Goal: Information Seeking & Learning: Learn about a topic

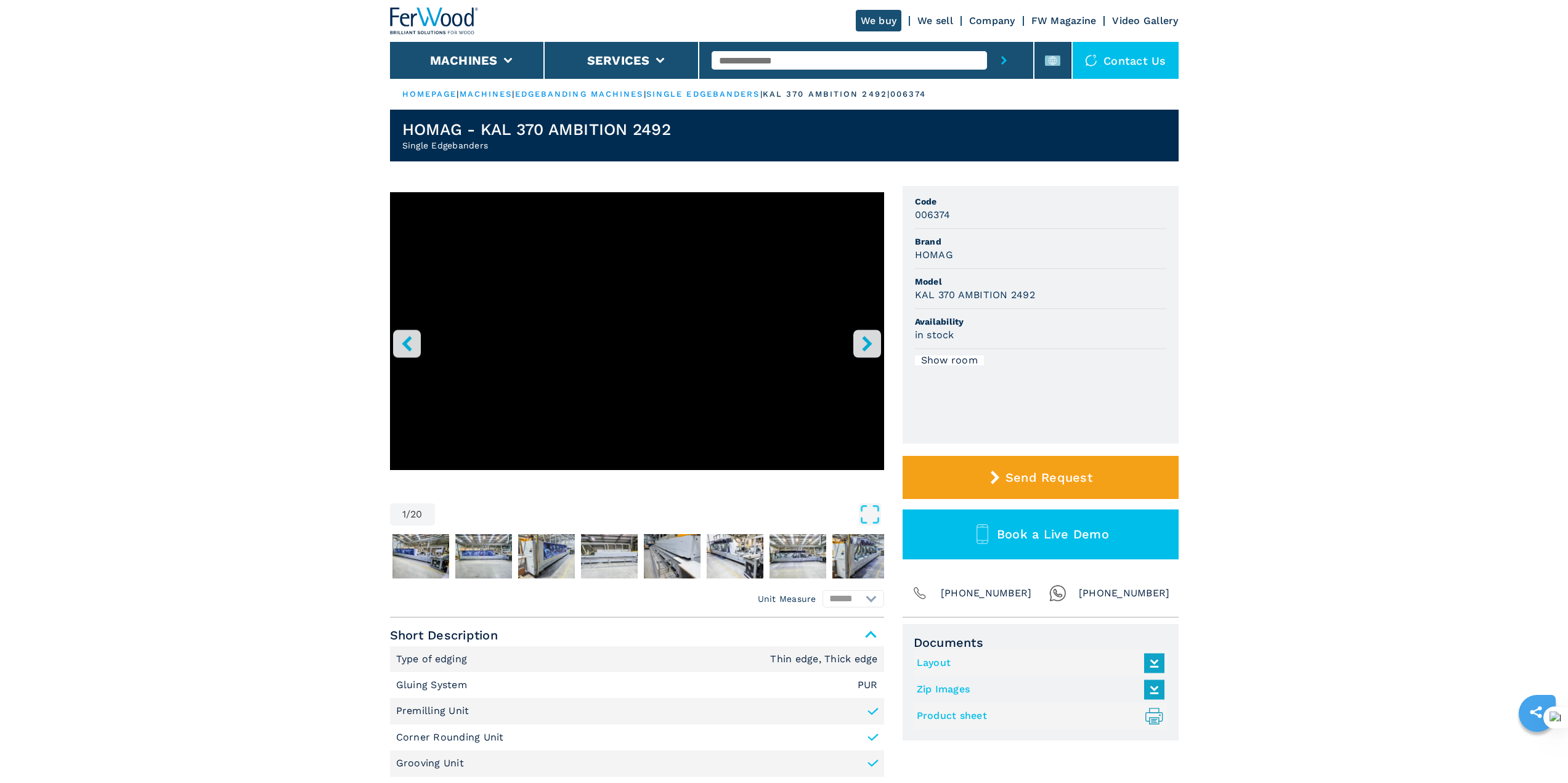
click at [867, 342] on icon "right-button" at bounding box center [867, 343] width 9 height 16
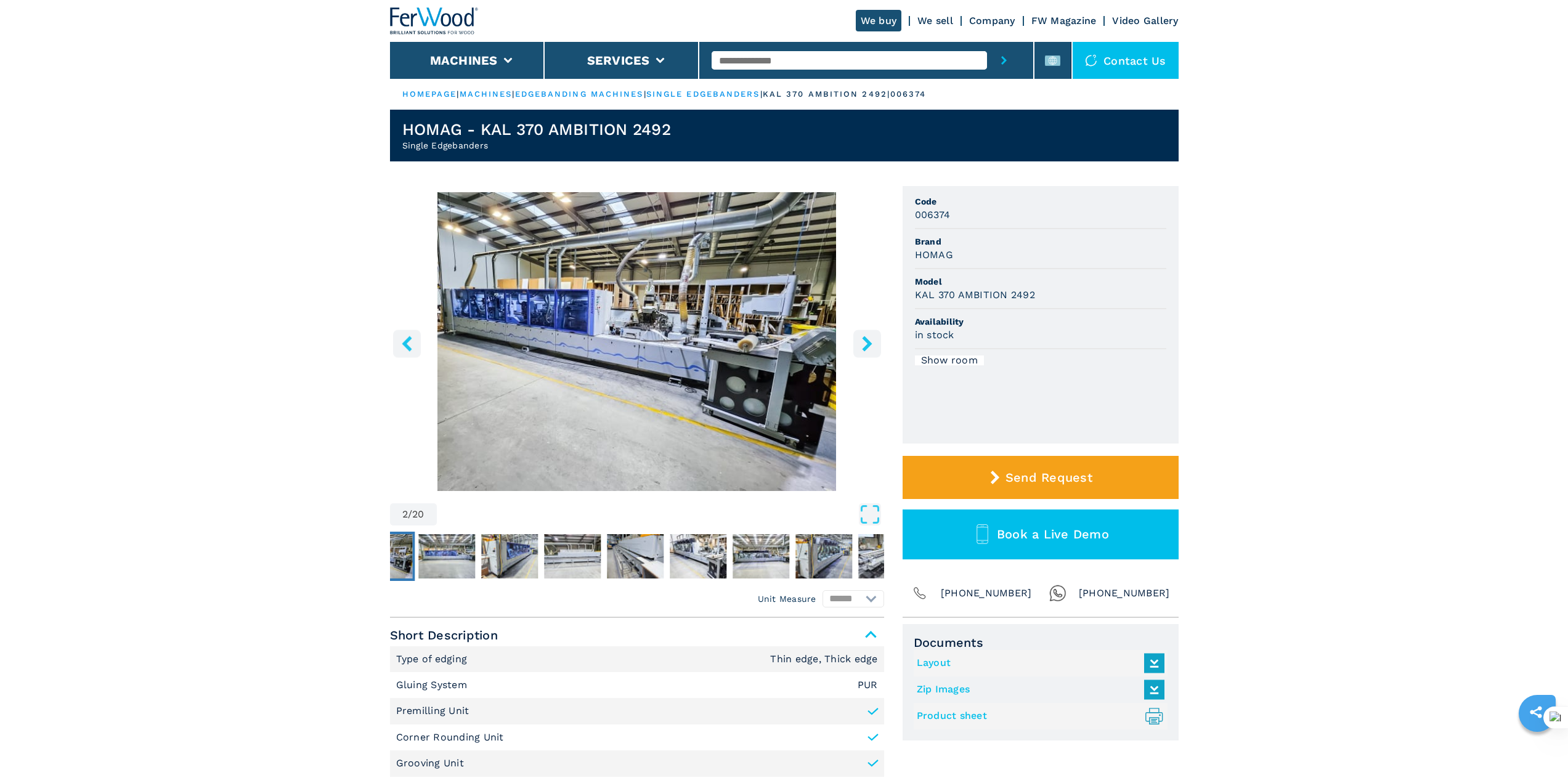
click at [867, 342] on icon "right-button" at bounding box center [867, 343] width 9 height 16
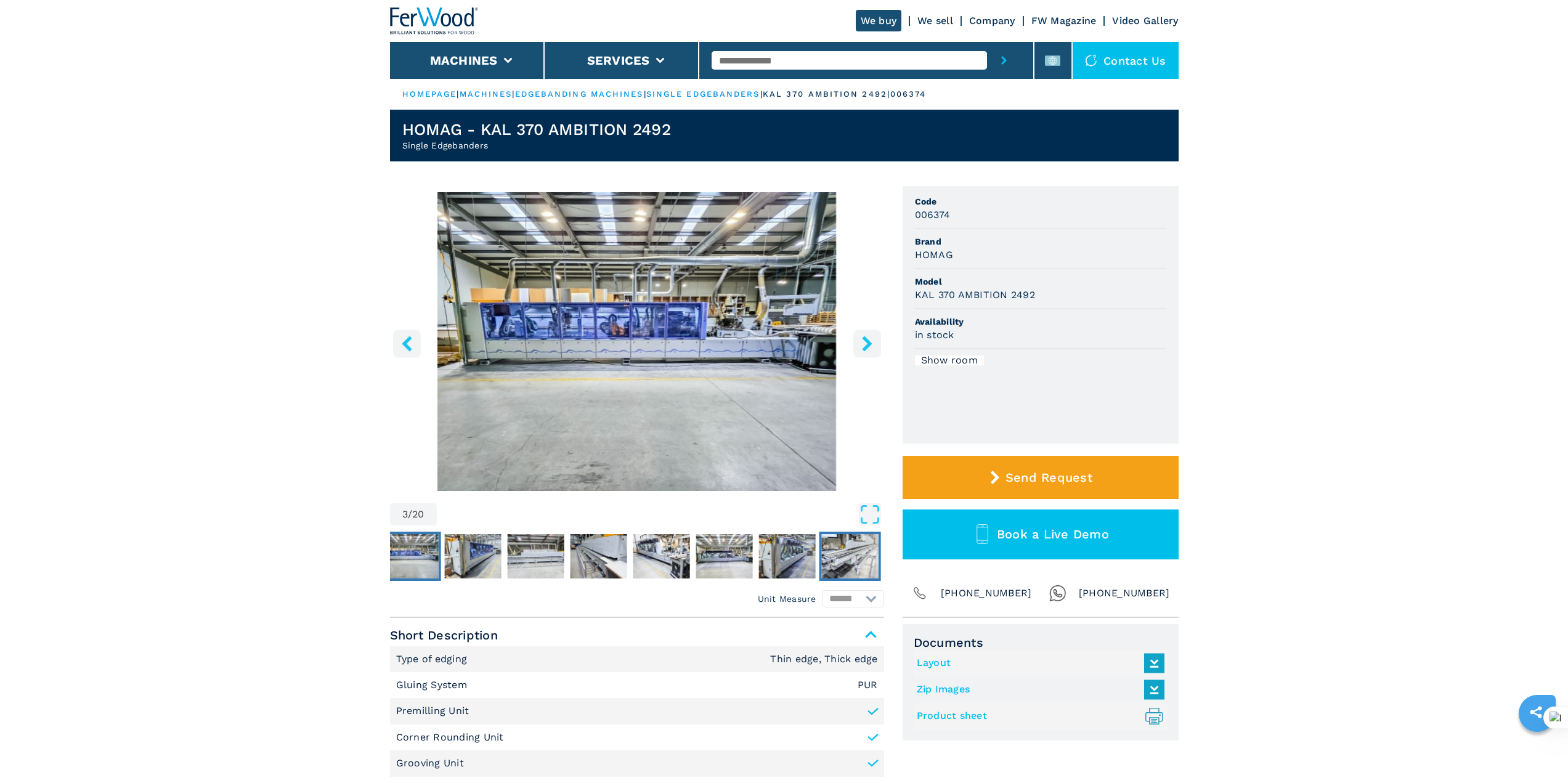
click at [831, 546] on img "Go to Slide 10" at bounding box center [850, 556] width 57 height 44
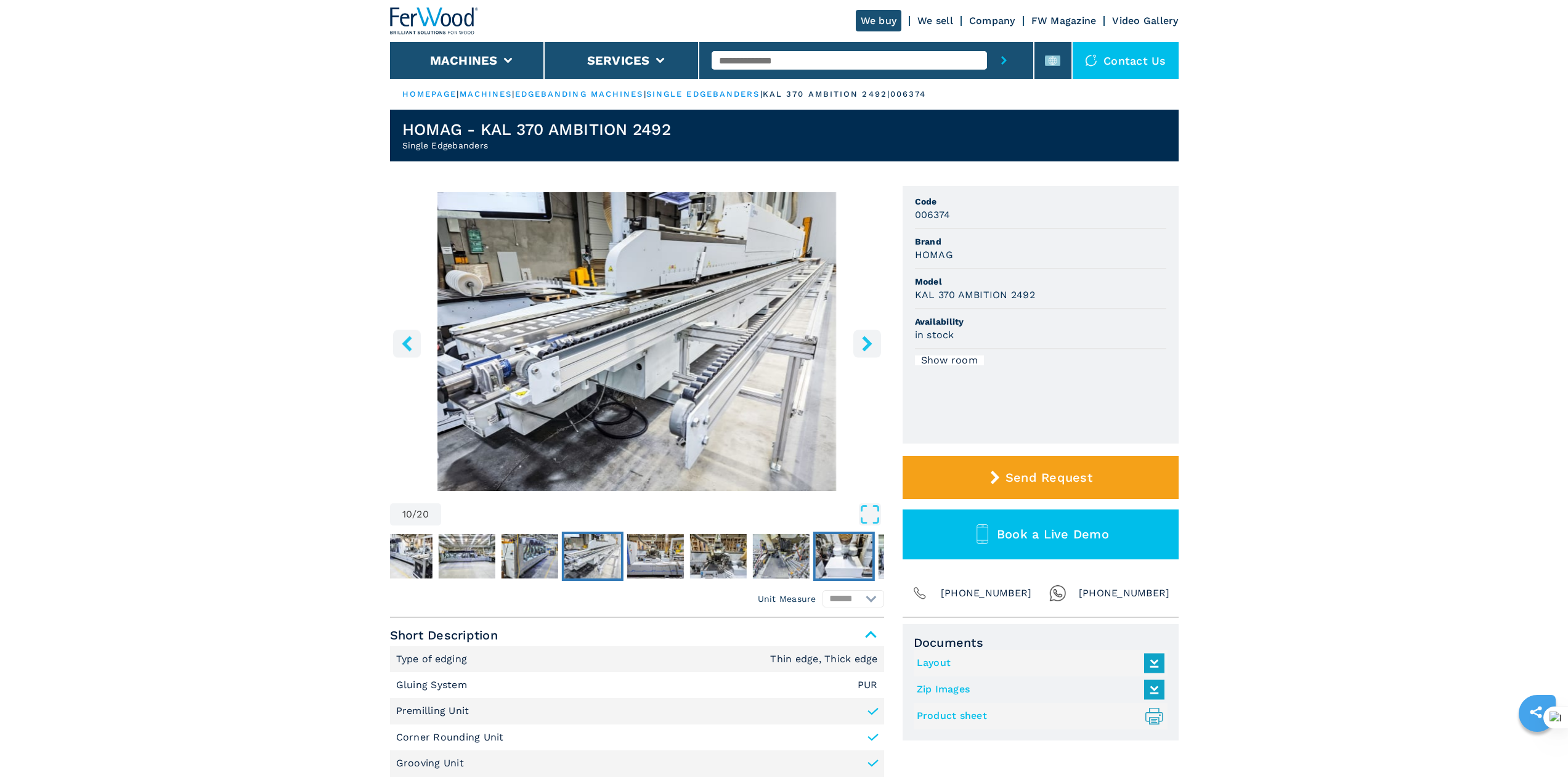
click at [831, 546] on img "Go to Slide 14" at bounding box center [844, 556] width 57 height 44
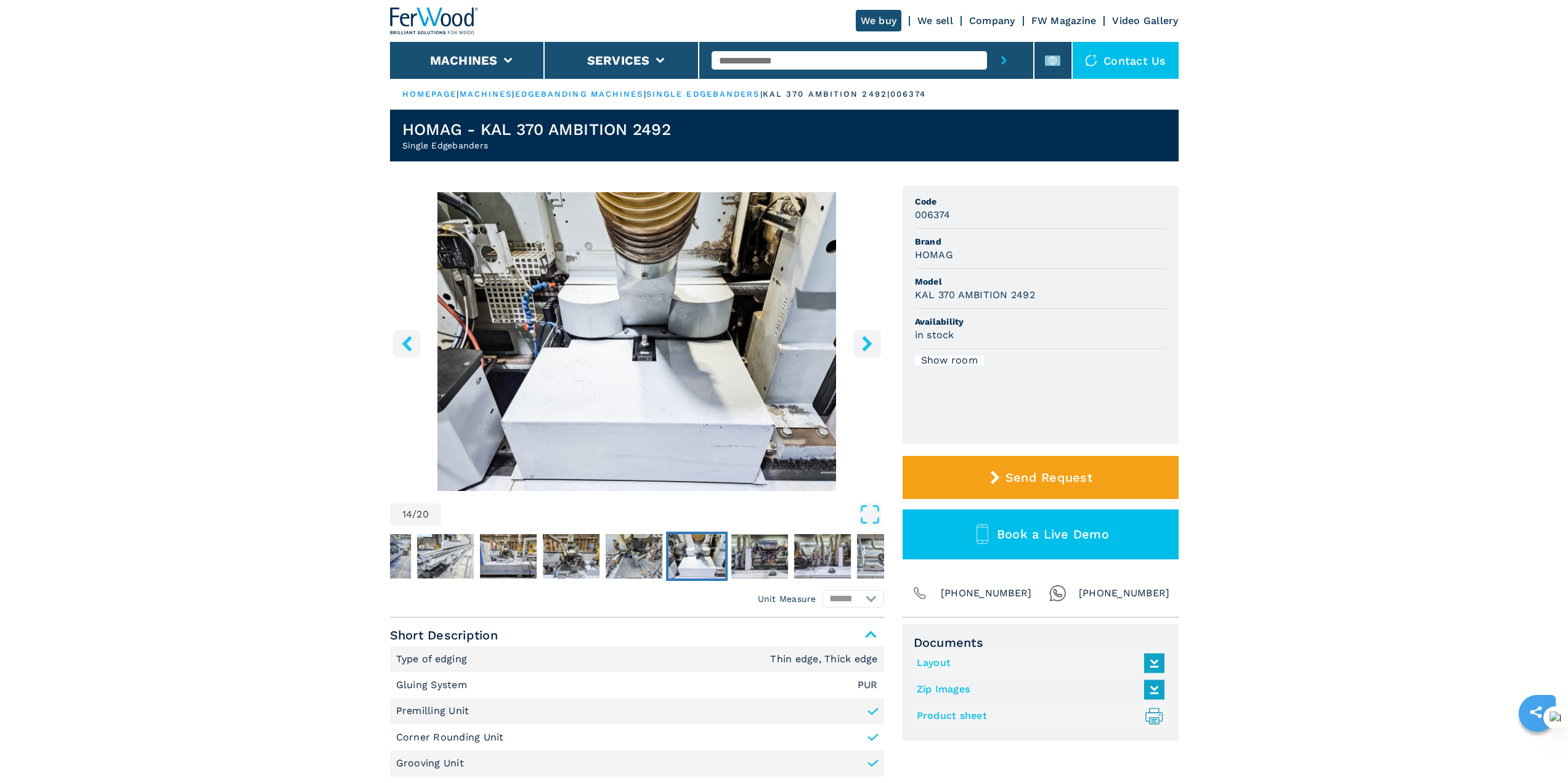
click at [940, 214] on h3 "006374" at bounding box center [932, 215] width 36 height 14
click at [941, 212] on h3 "006374" at bounding box center [932, 215] width 36 height 14
copy h3 "006374"
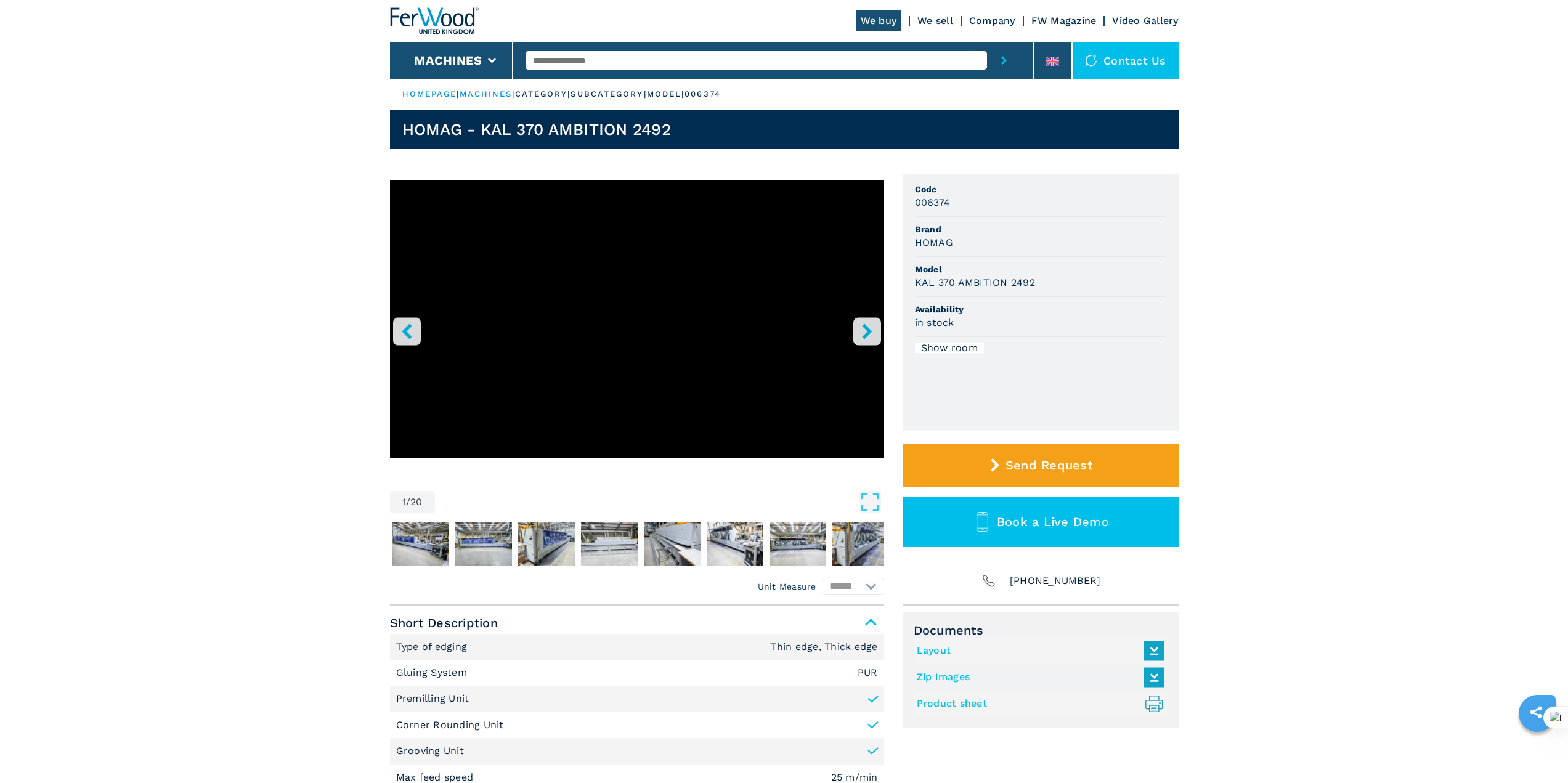
click at [862, 327] on icon "right-button" at bounding box center [868, 332] width 16 height 16
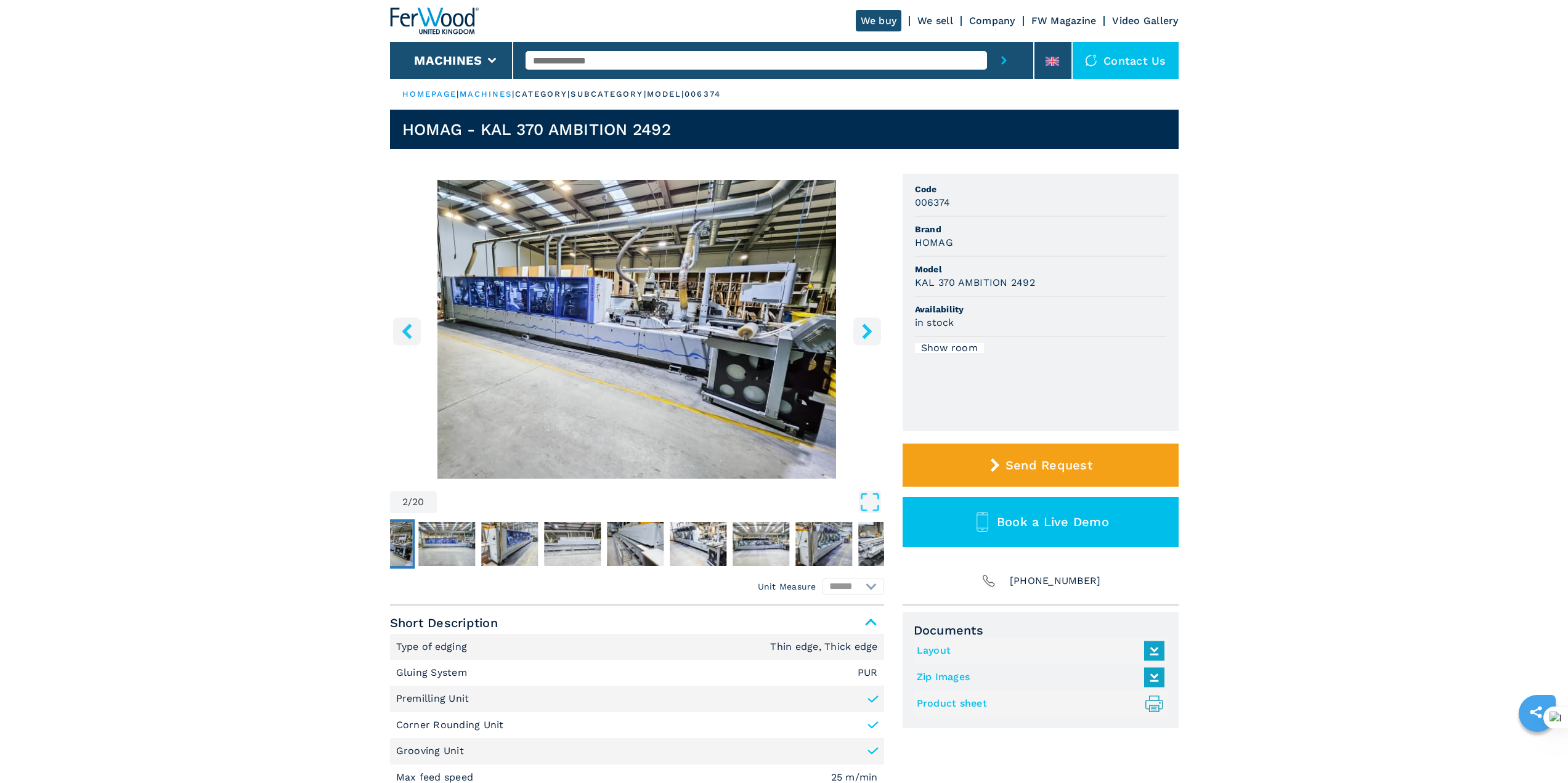
click at [862, 327] on icon "right-button" at bounding box center [868, 332] width 16 height 16
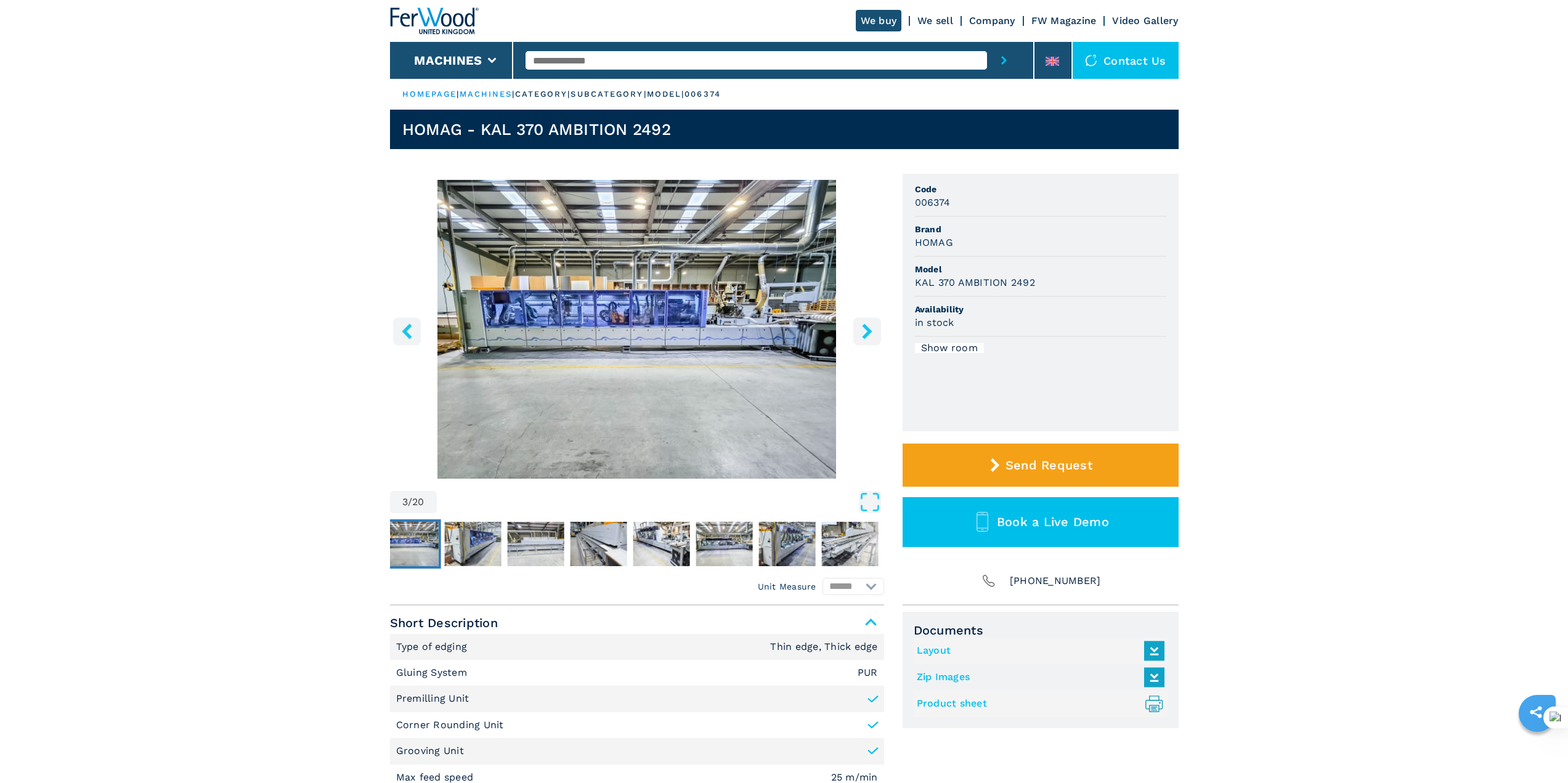
click at [862, 327] on icon "right-button" at bounding box center [868, 332] width 16 height 16
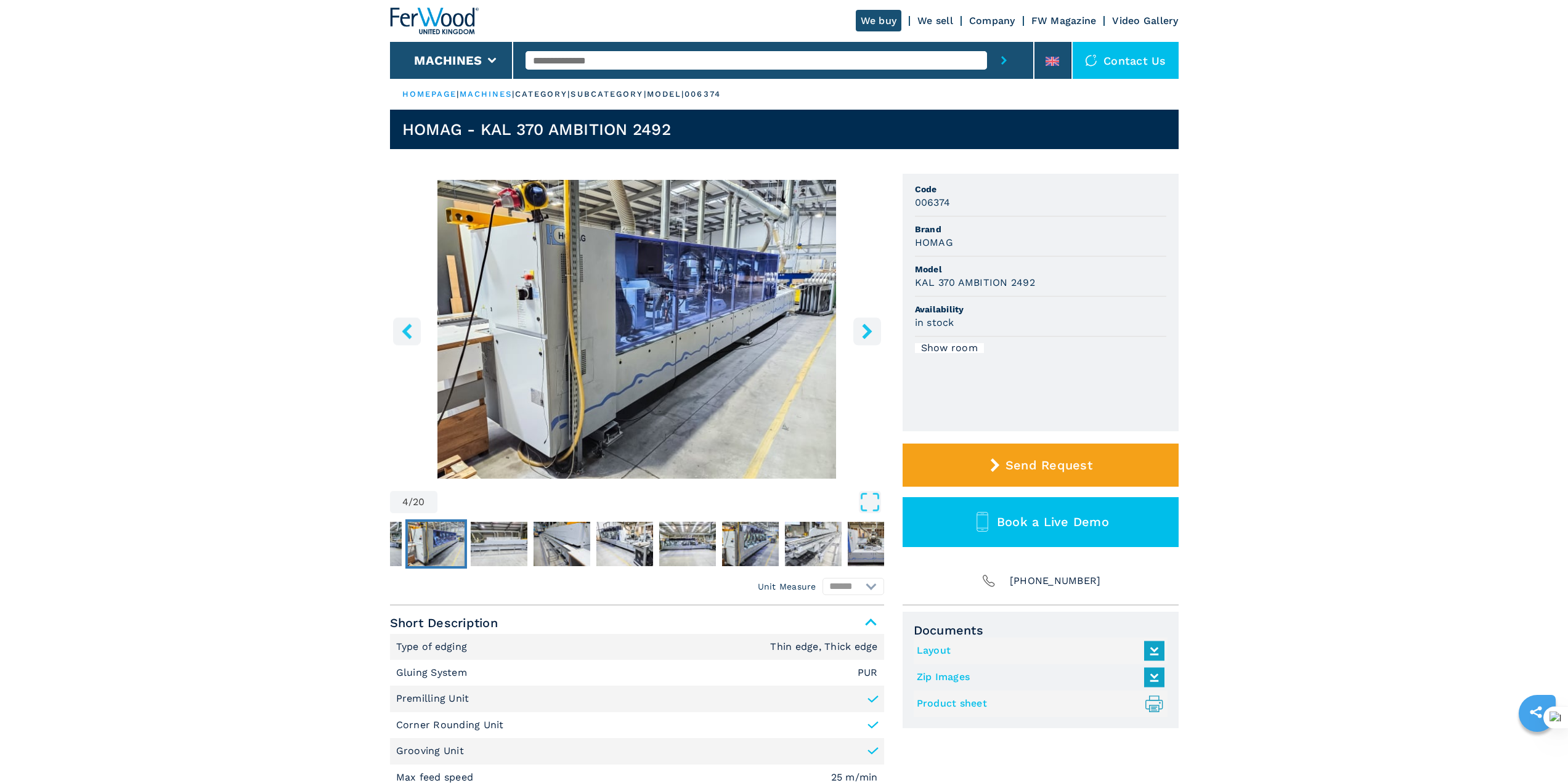
click at [862, 327] on icon "right-button" at bounding box center [868, 332] width 16 height 16
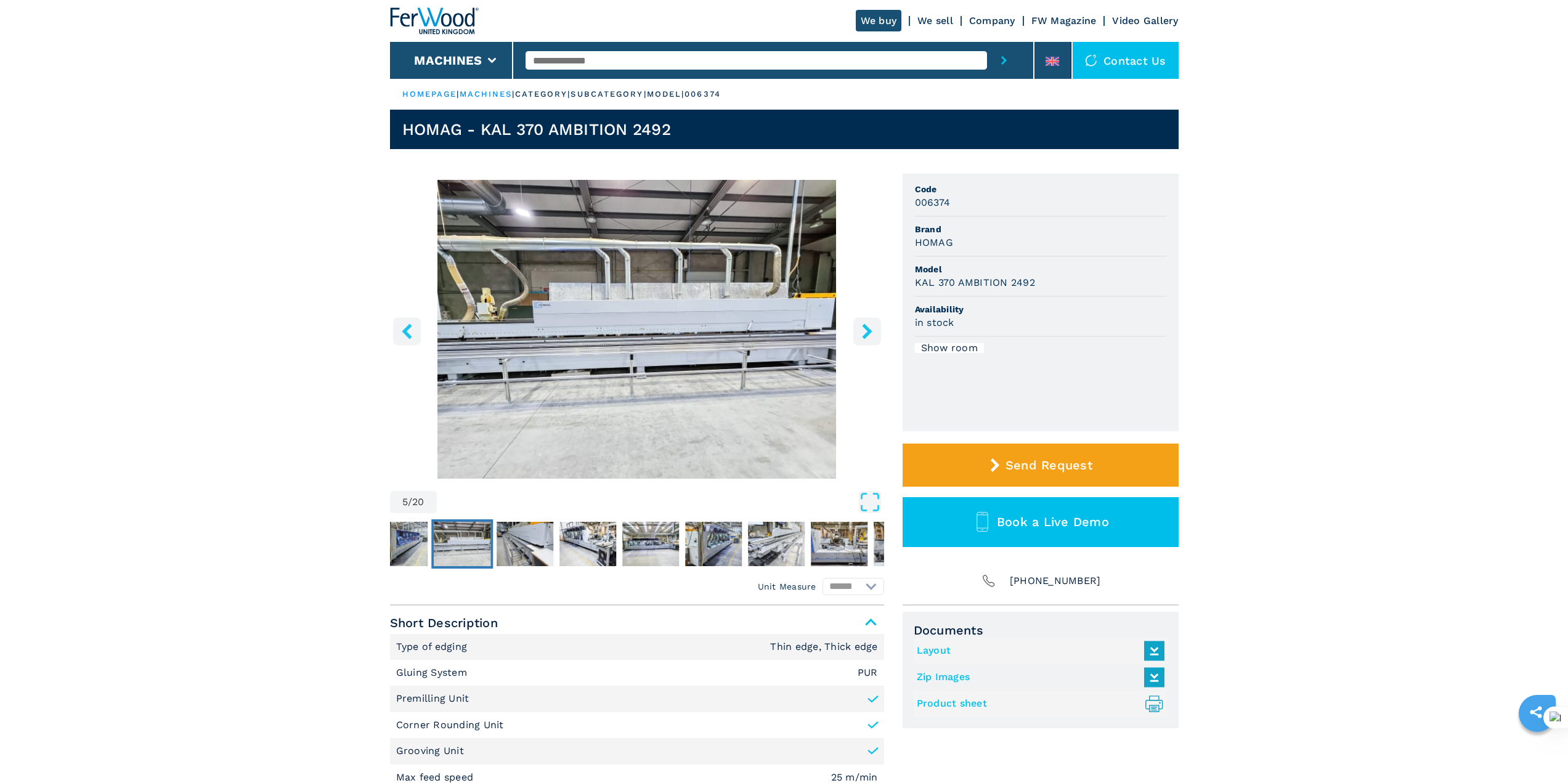
click at [862, 327] on icon "right-button" at bounding box center [868, 332] width 16 height 16
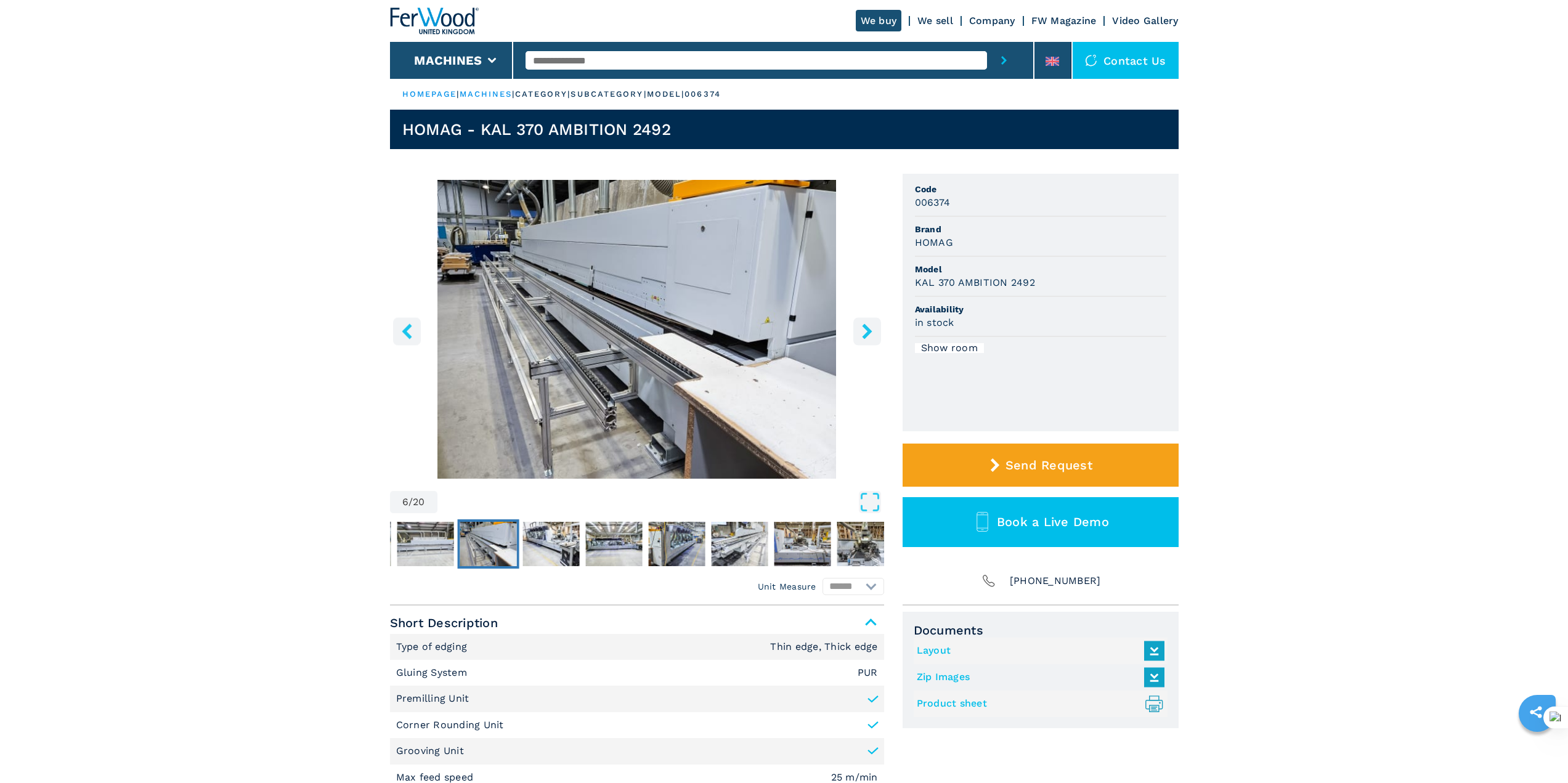
click at [862, 327] on icon "right-button" at bounding box center [868, 332] width 16 height 16
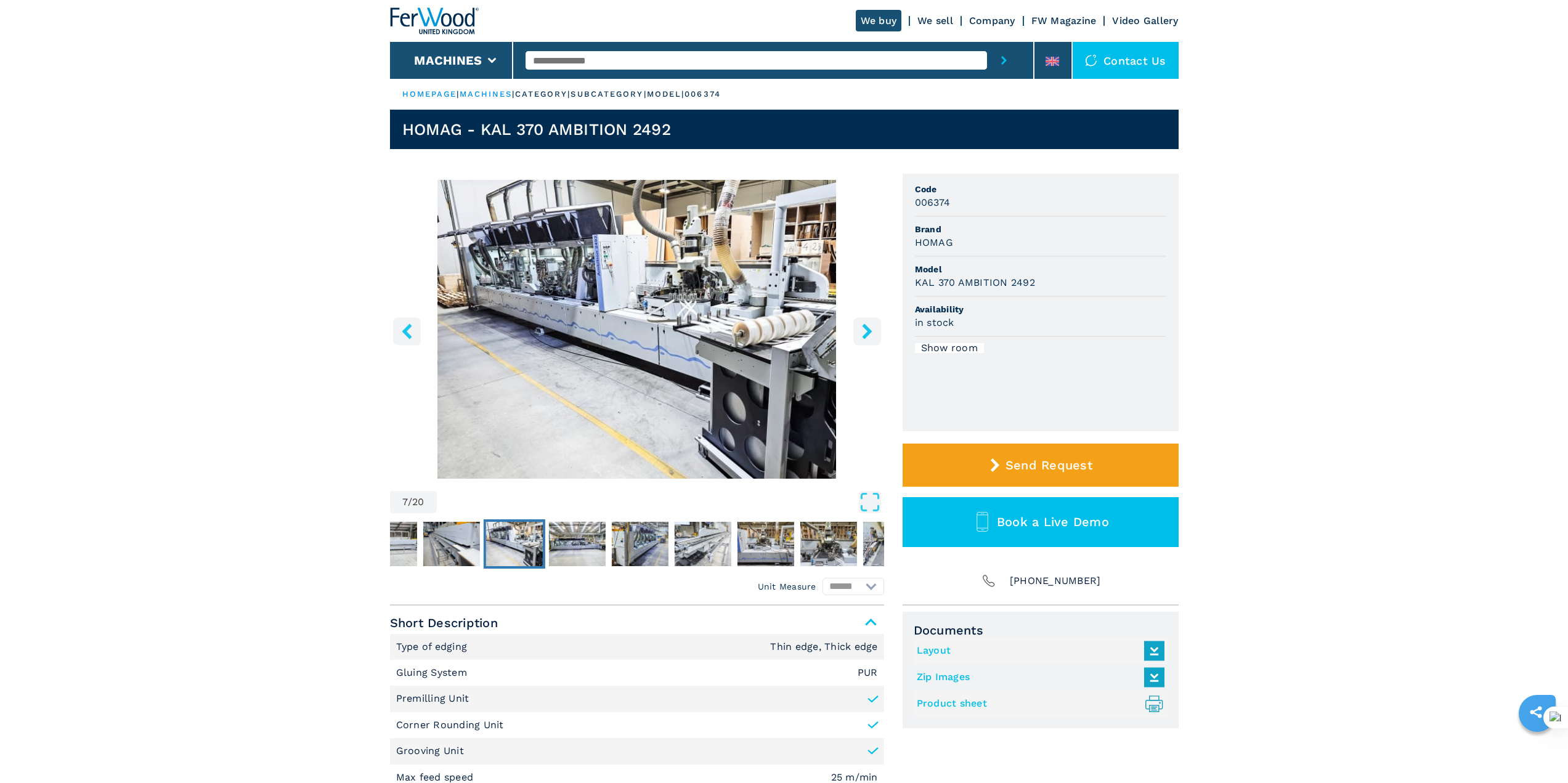
click at [862, 327] on icon "right-button" at bounding box center [868, 332] width 16 height 16
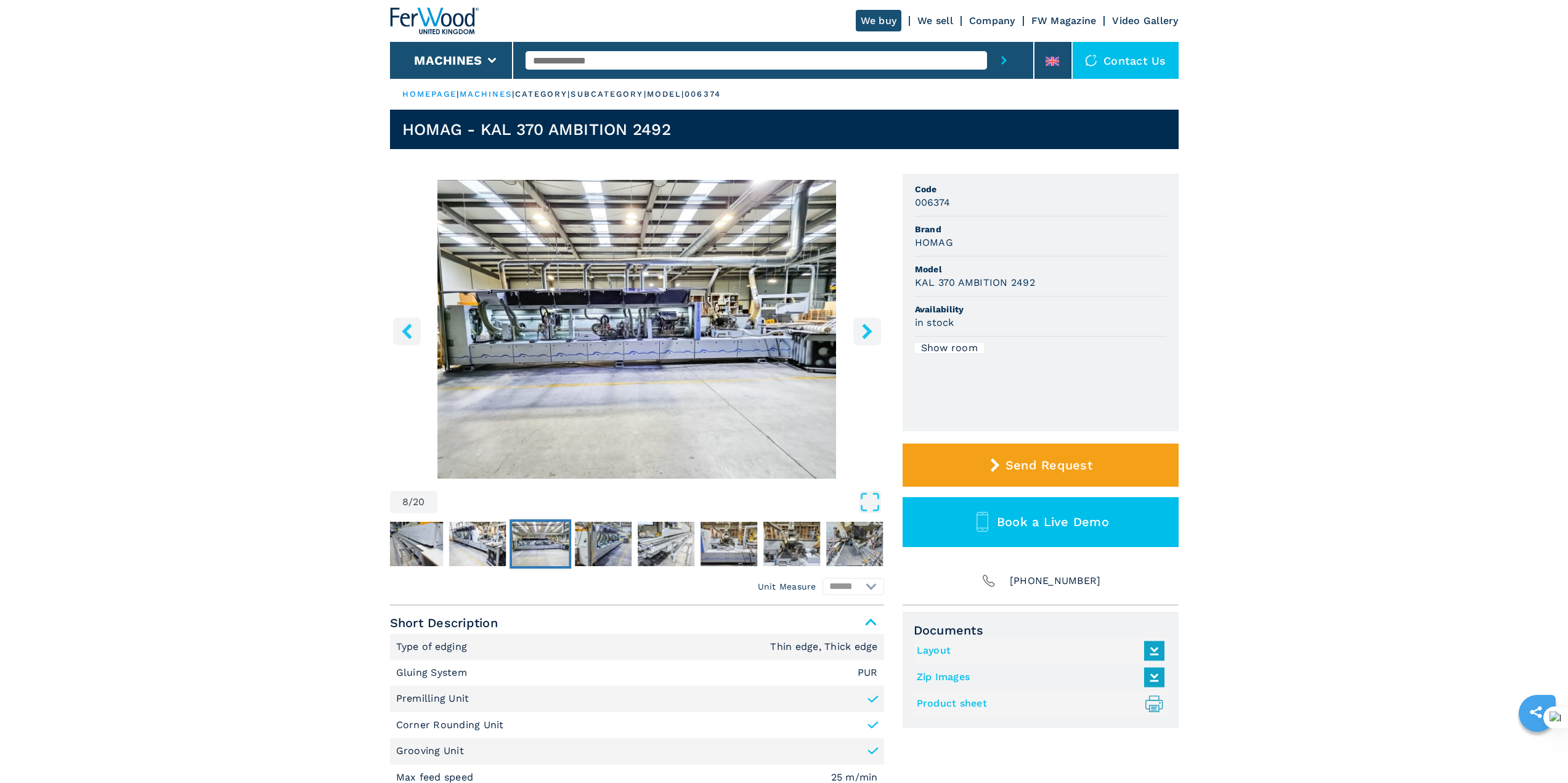
click at [862, 327] on icon "right-button" at bounding box center [868, 332] width 16 height 16
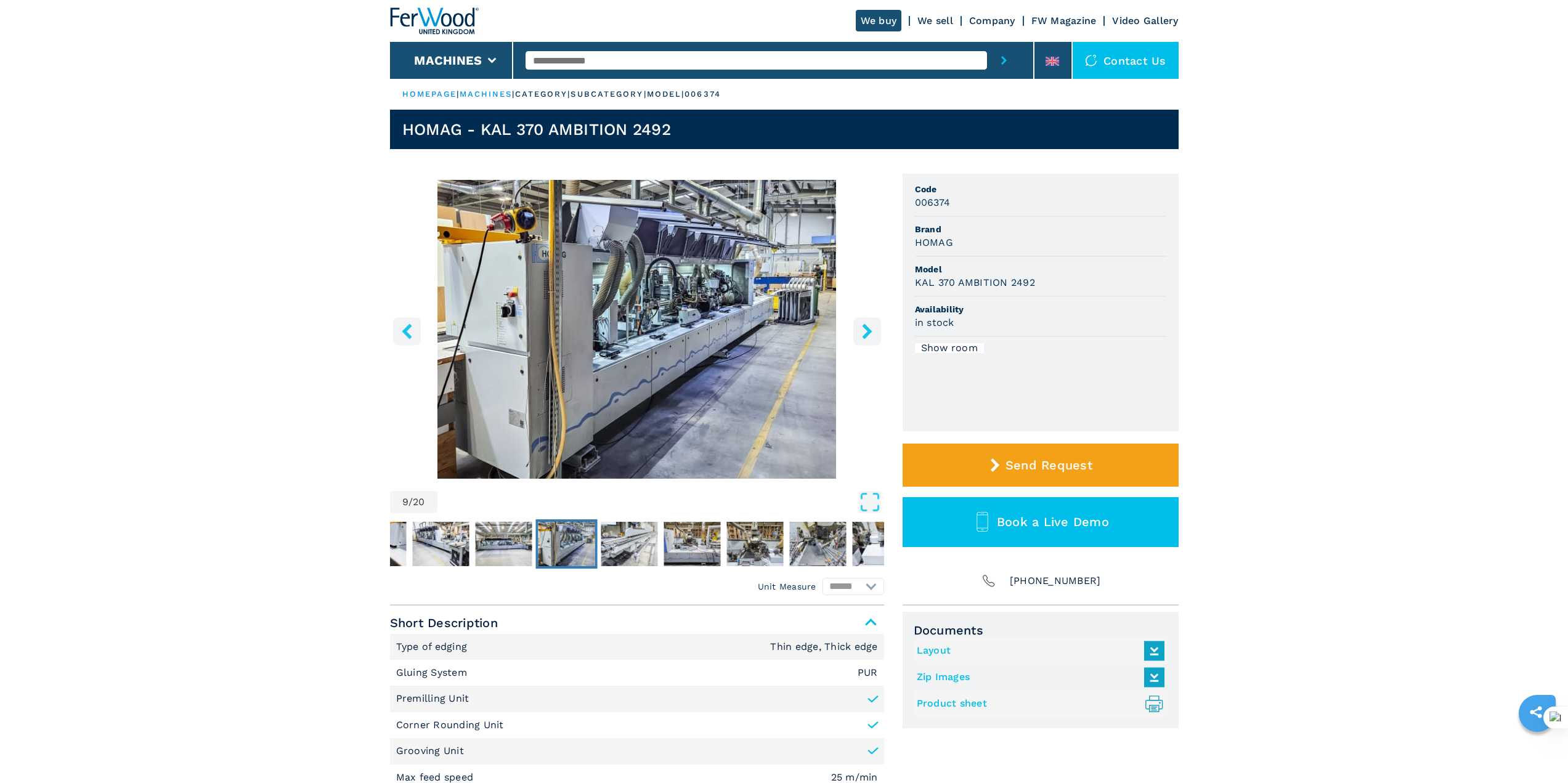
click at [862, 327] on icon "right-button" at bounding box center [868, 332] width 16 height 16
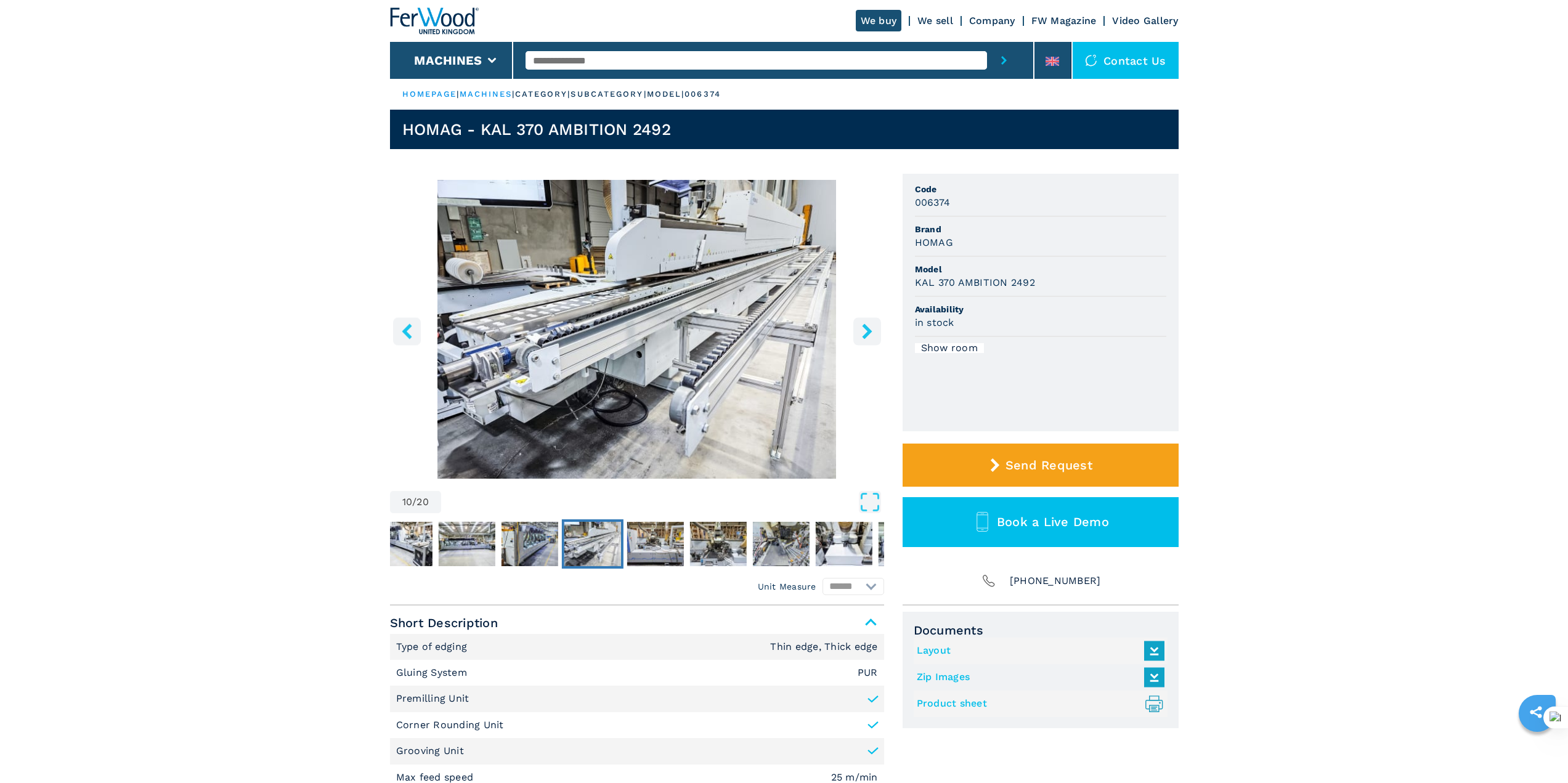
click at [862, 327] on icon "right-button" at bounding box center [868, 332] width 16 height 16
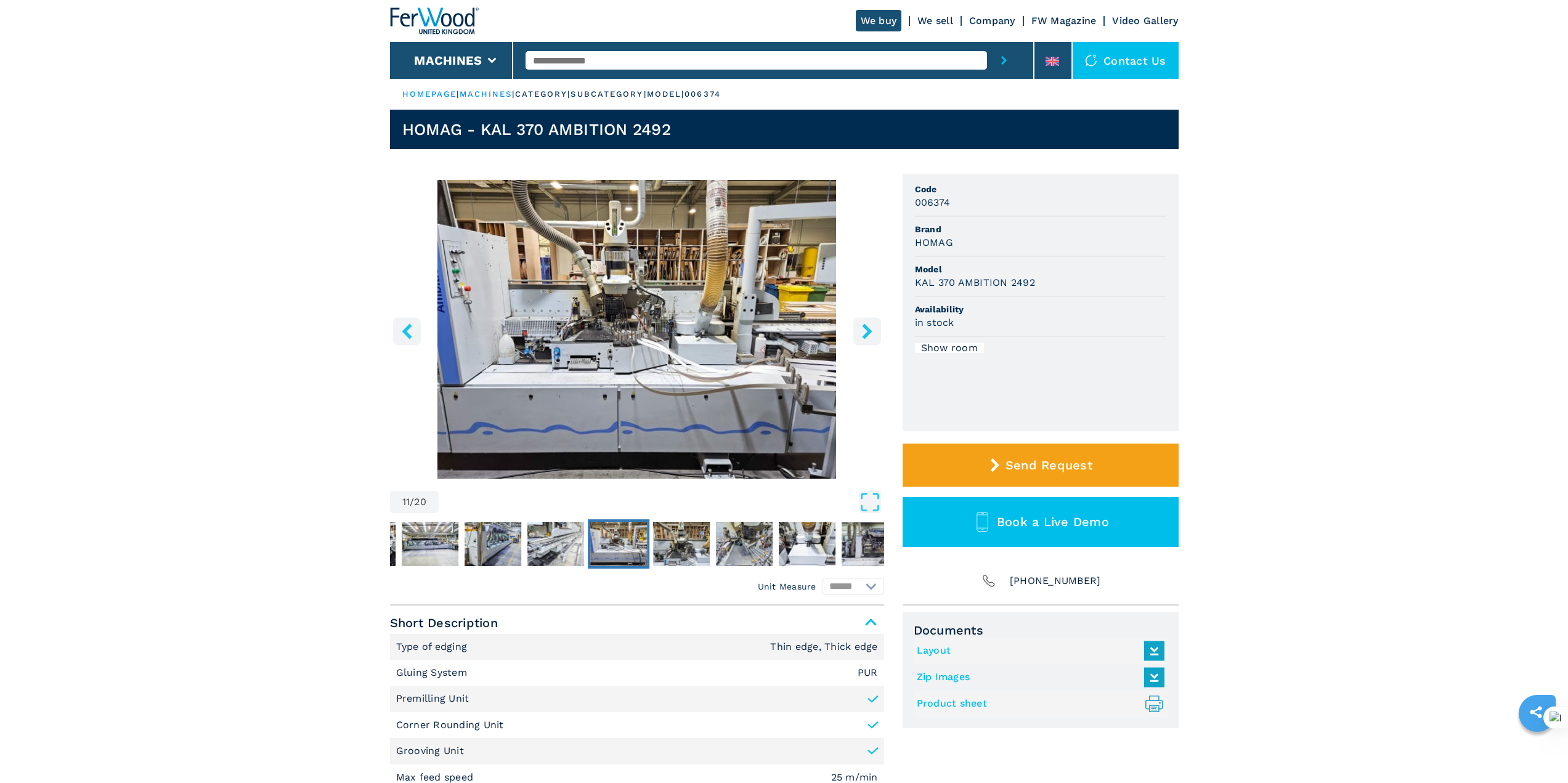
click at [862, 327] on icon "right-button" at bounding box center [868, 332] width 16 height 16
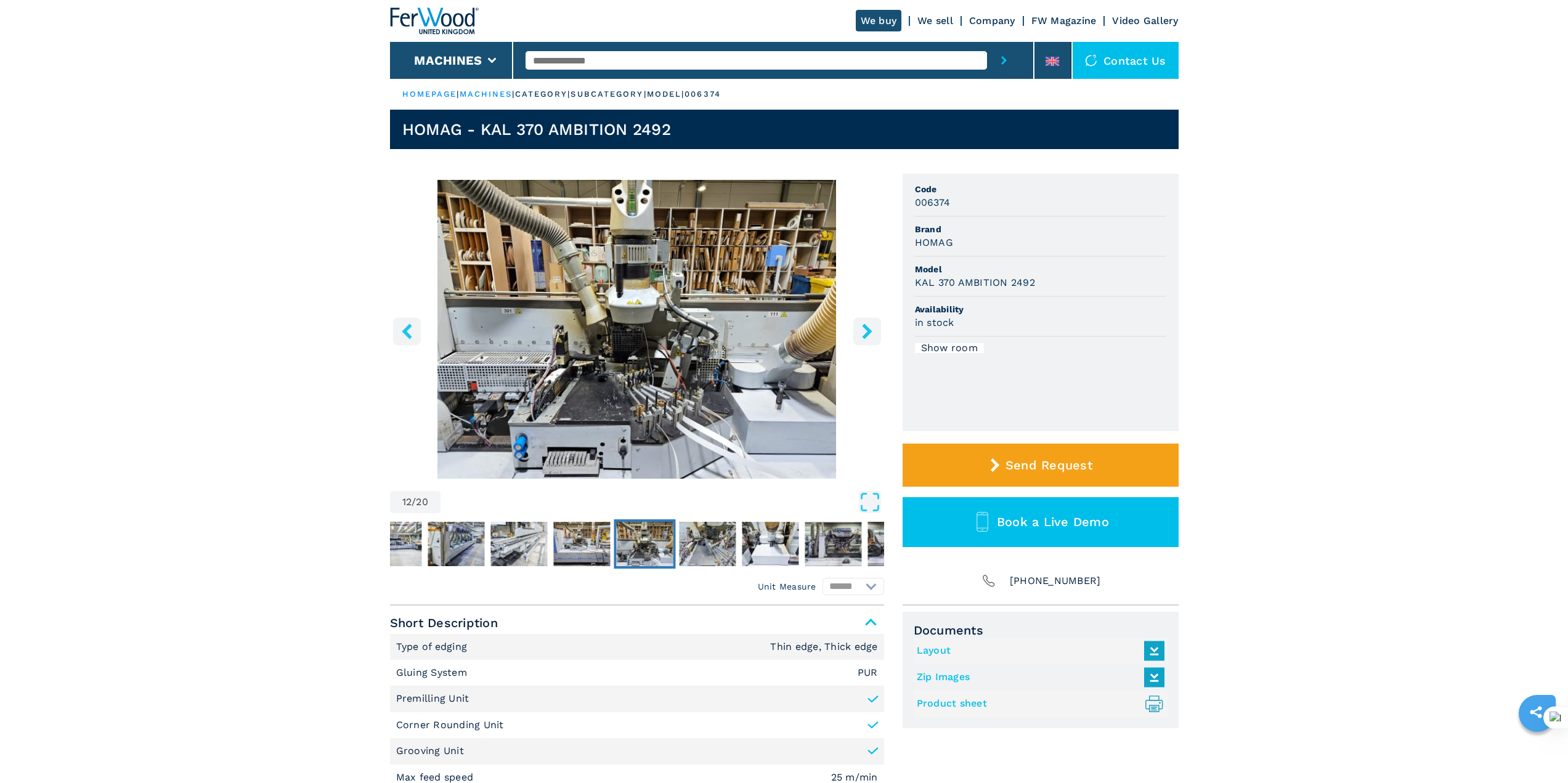
click at [862, 327] on icon "right-button" at bounding box center [868, 332] width 16 height 16
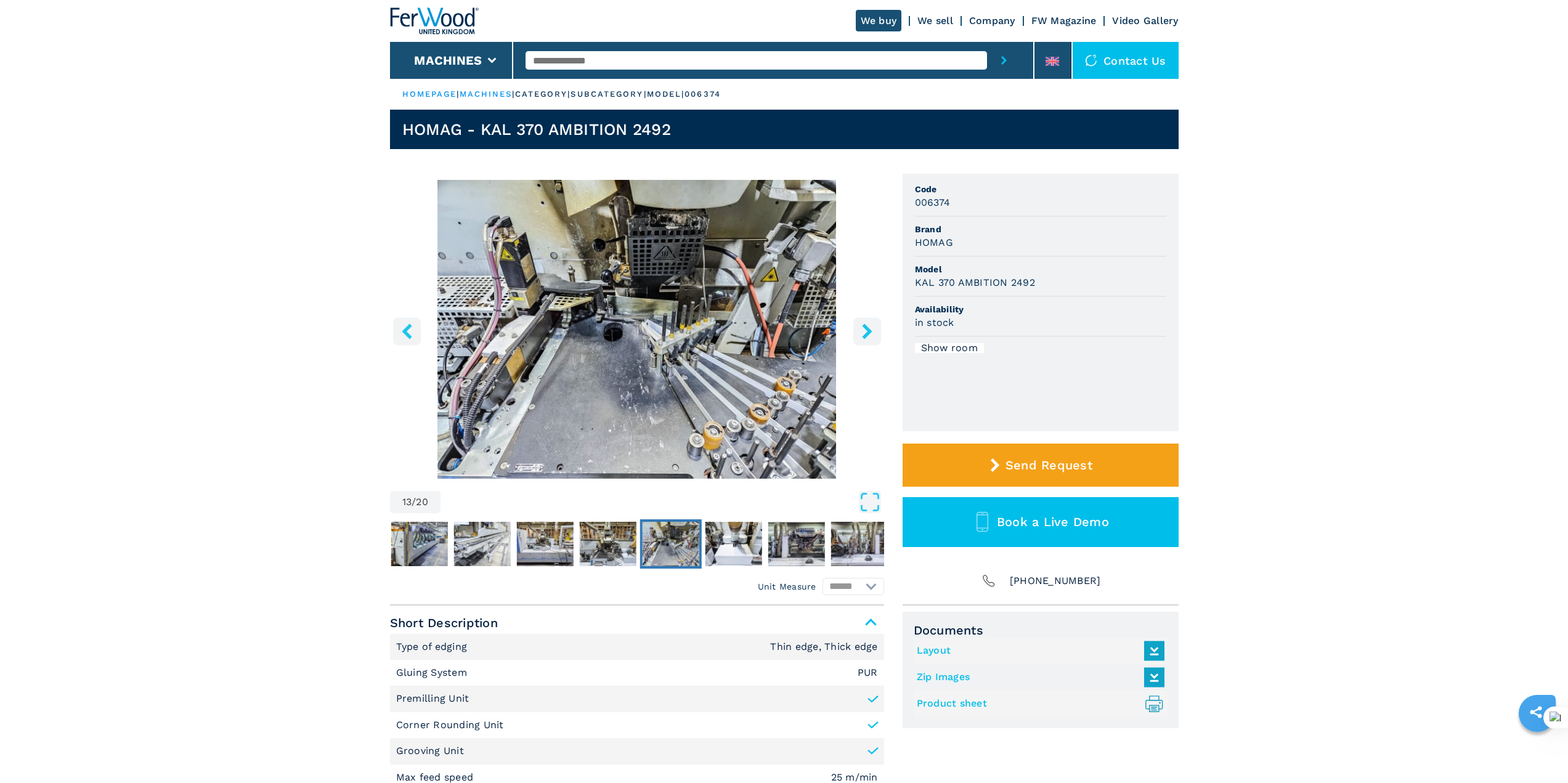
click at [862, 327] on icon "right-button" at bounding box center [868, 332] width 16 height 16
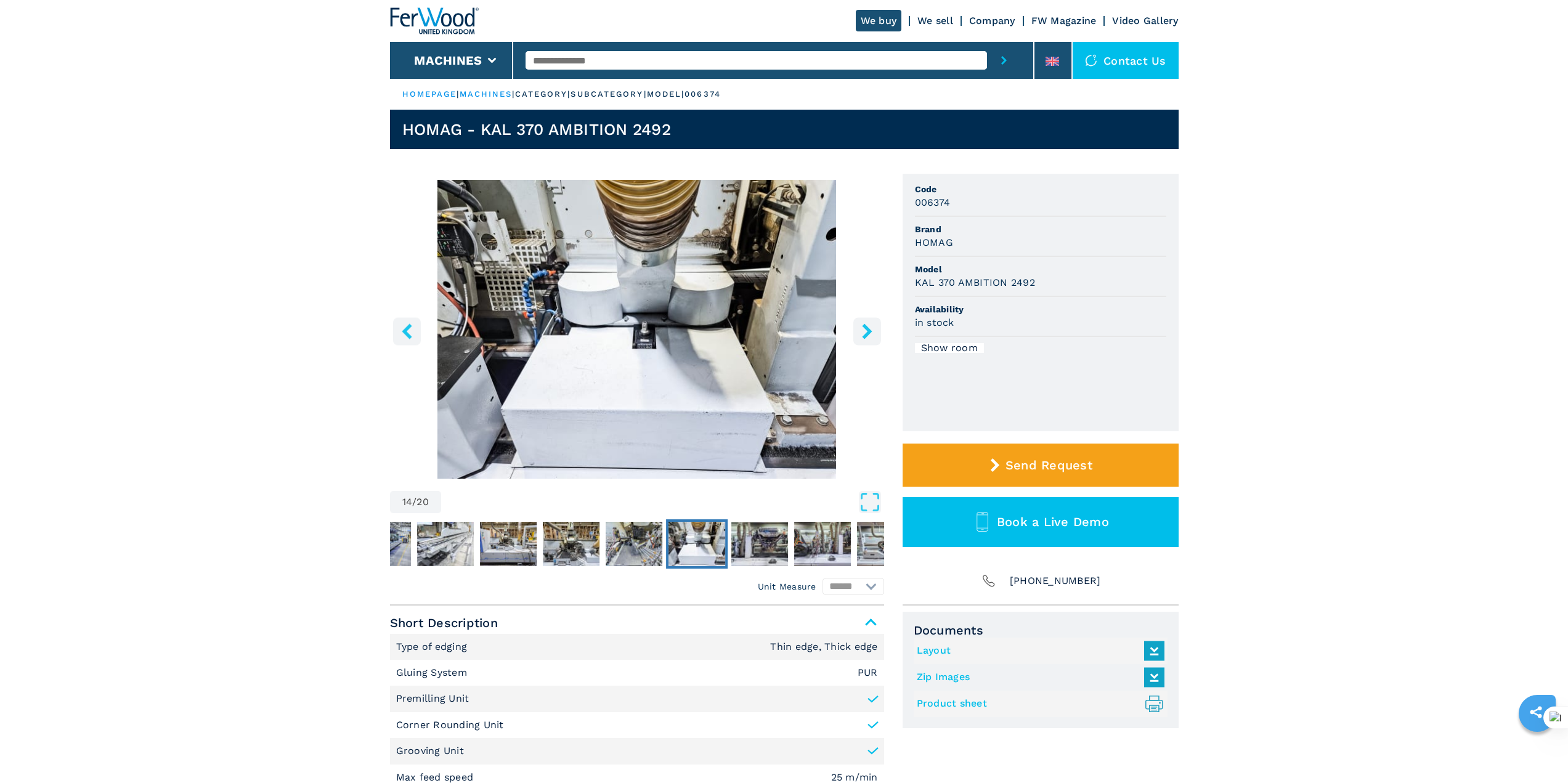
click at [862, 327] on icon "right-button" at bounding box center [868, 332] width 16 height 16
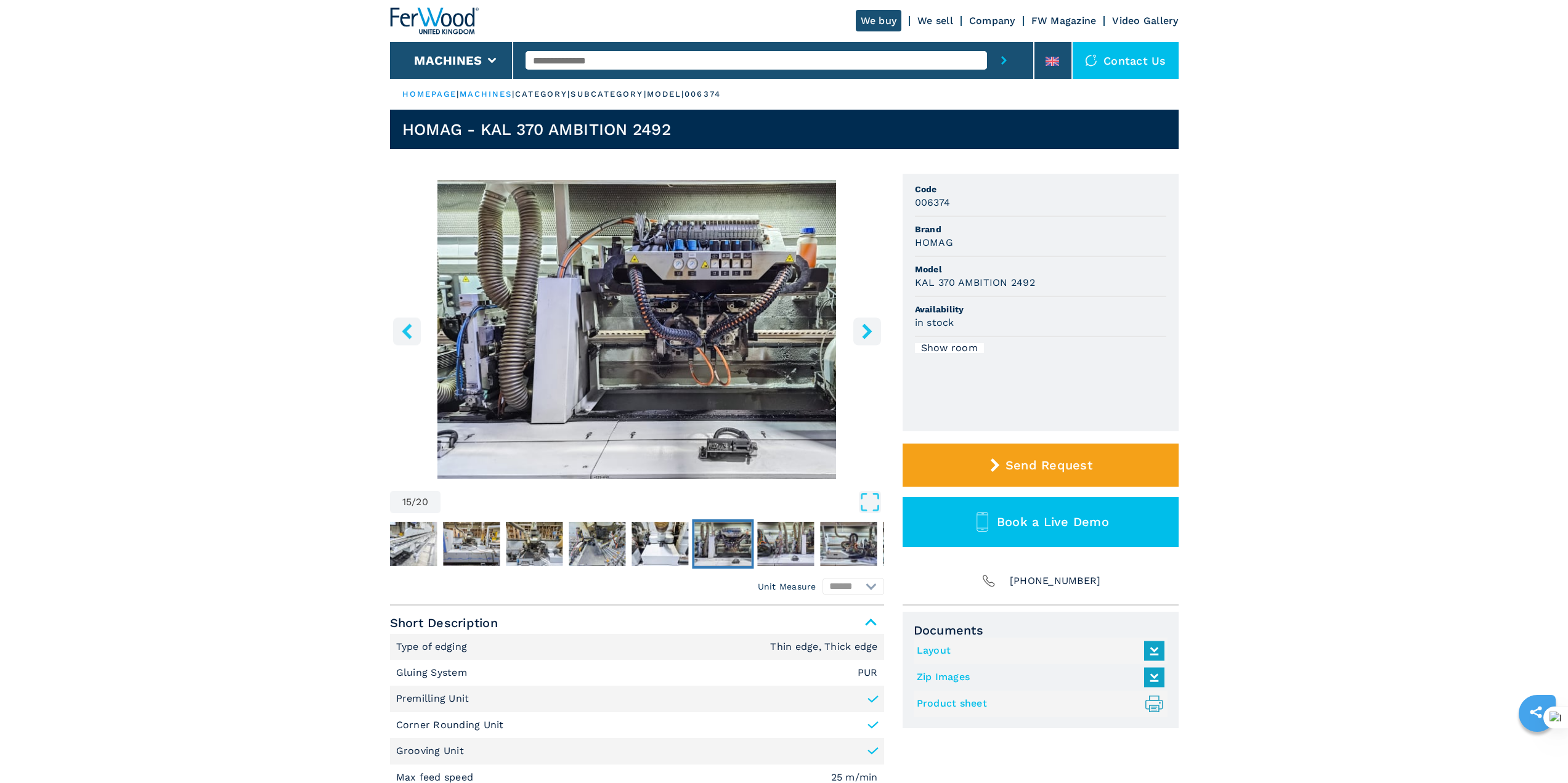
click at [863, 327] on icon "right-button" at bounding box center [868, 332] width 16 height 16
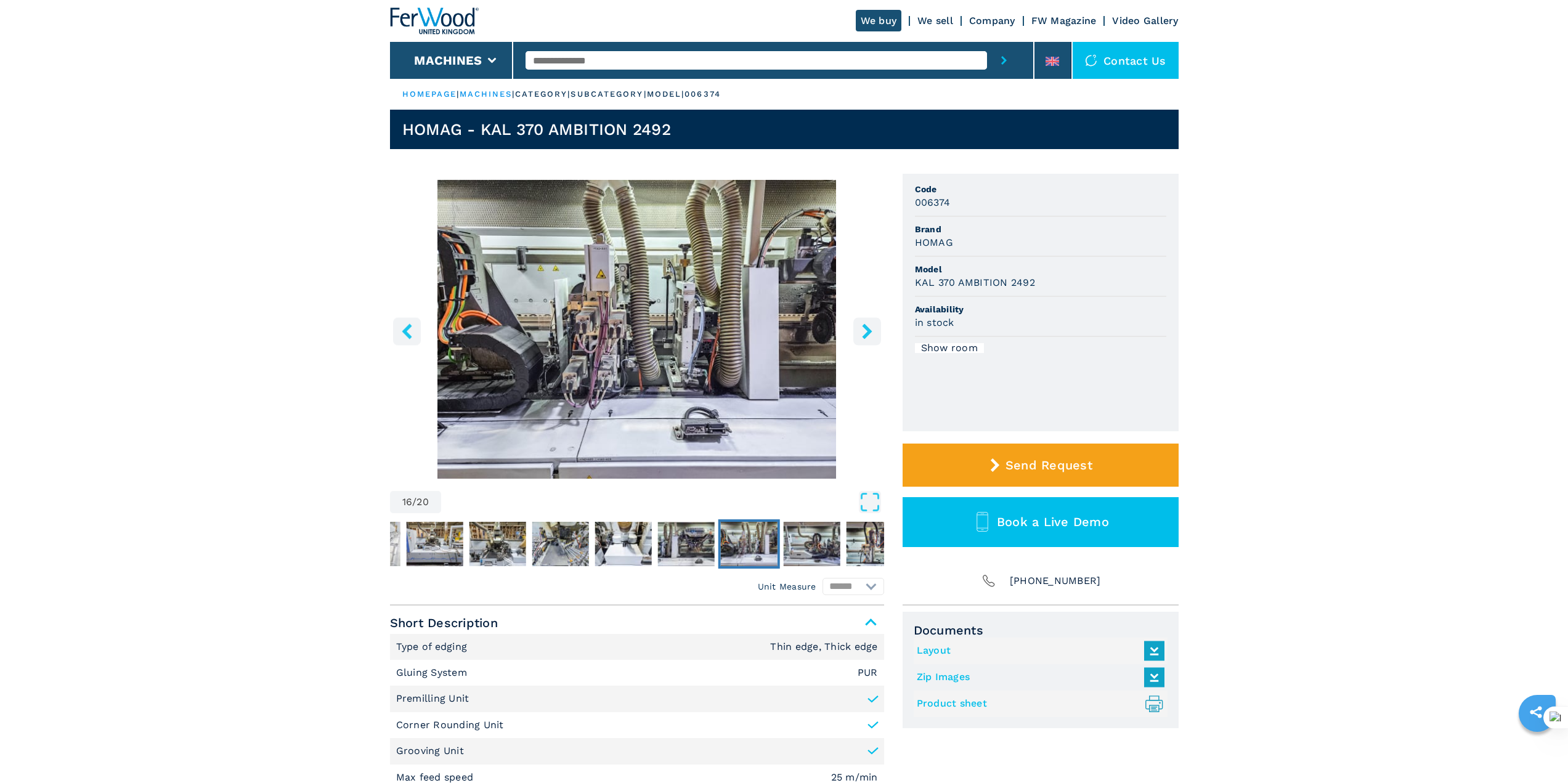
click at [863, 327] on icon "right-button" at bounding box center [868, 332] width 16 height 16
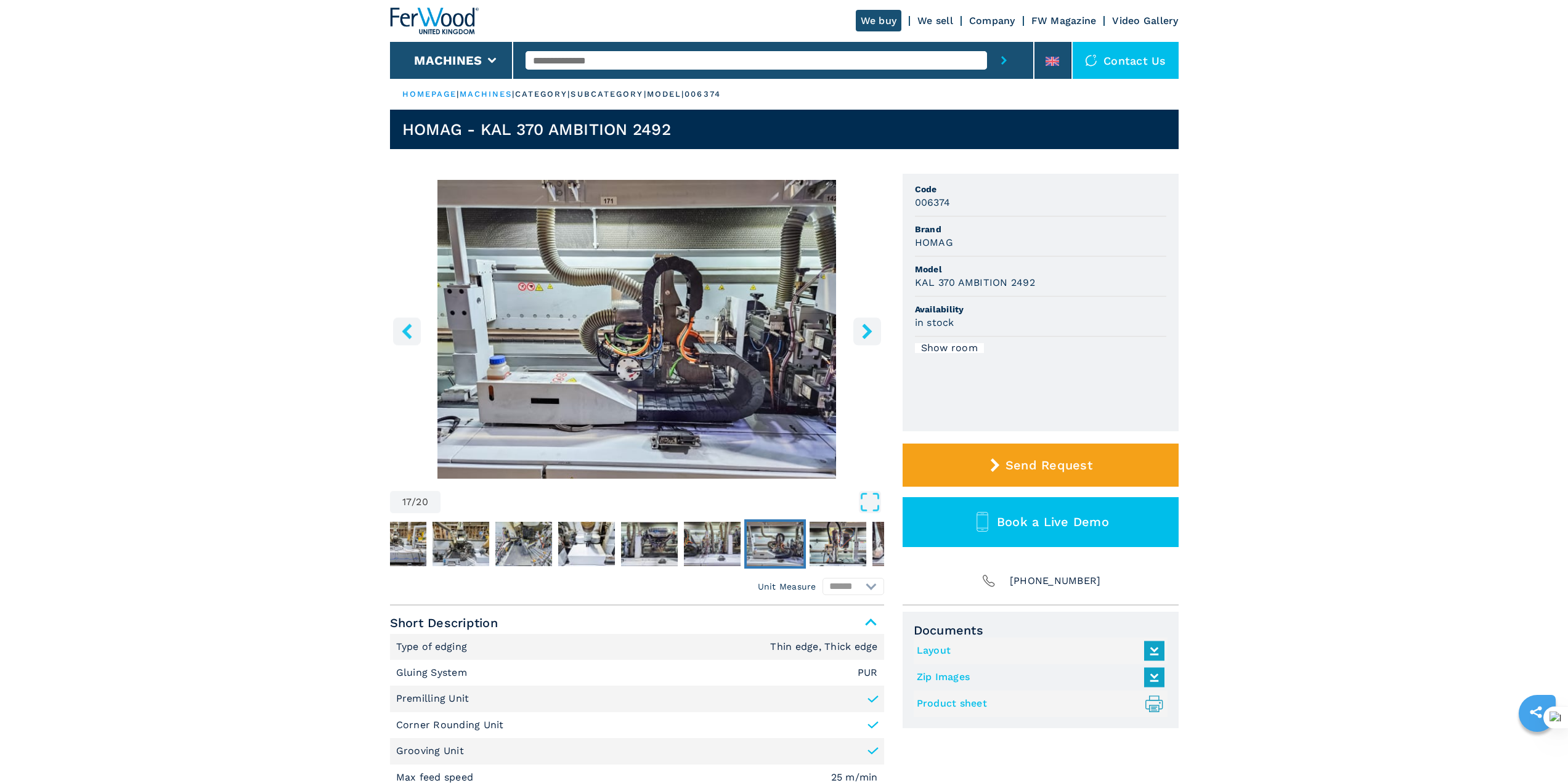
click at [863, 327] on icon "right-button" at bounding box center [868, 332] width 16 height 16
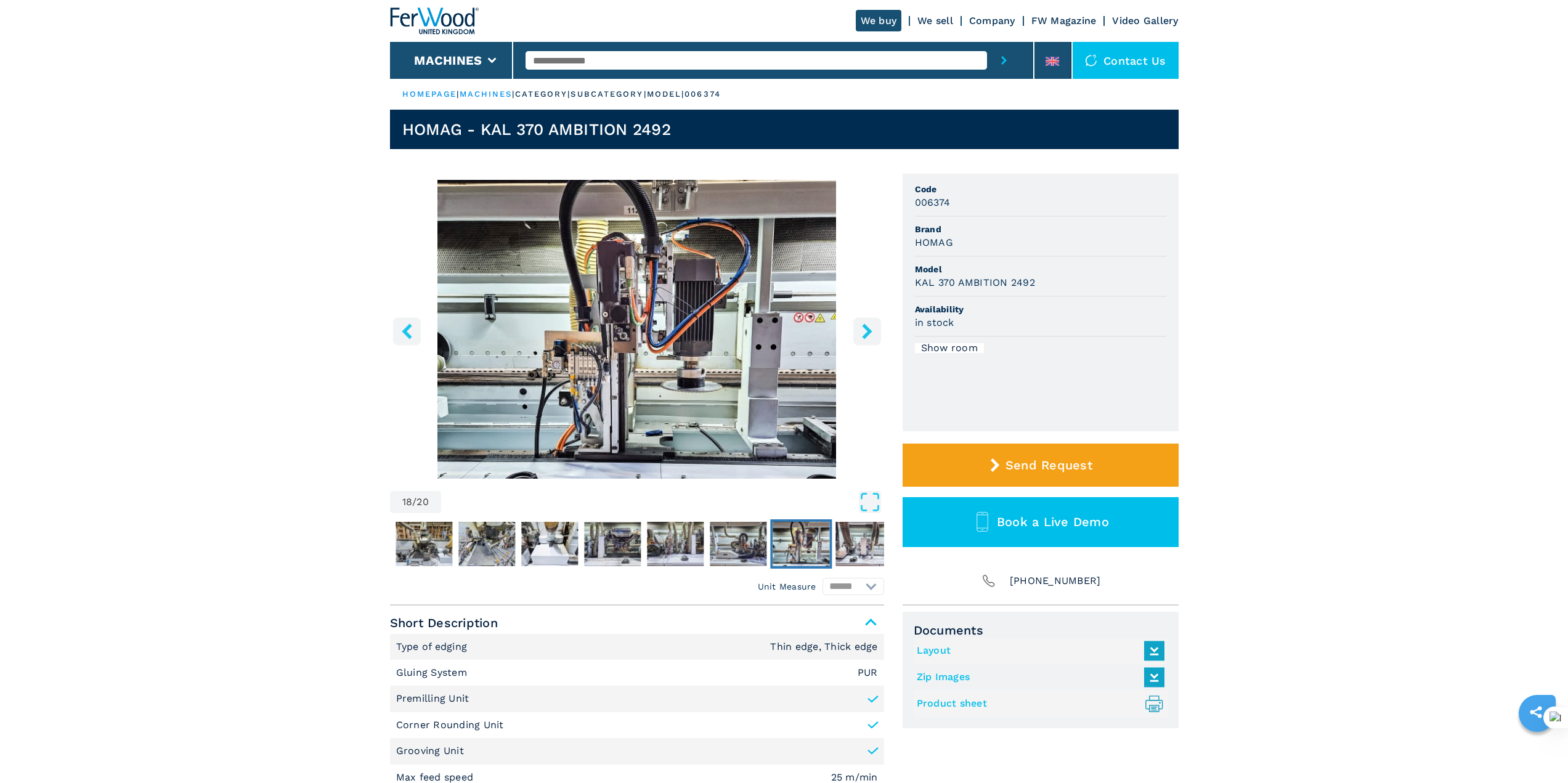
click at [863, 327] on icon "right-button" at bounding box center [868, 332] width 16 height 16
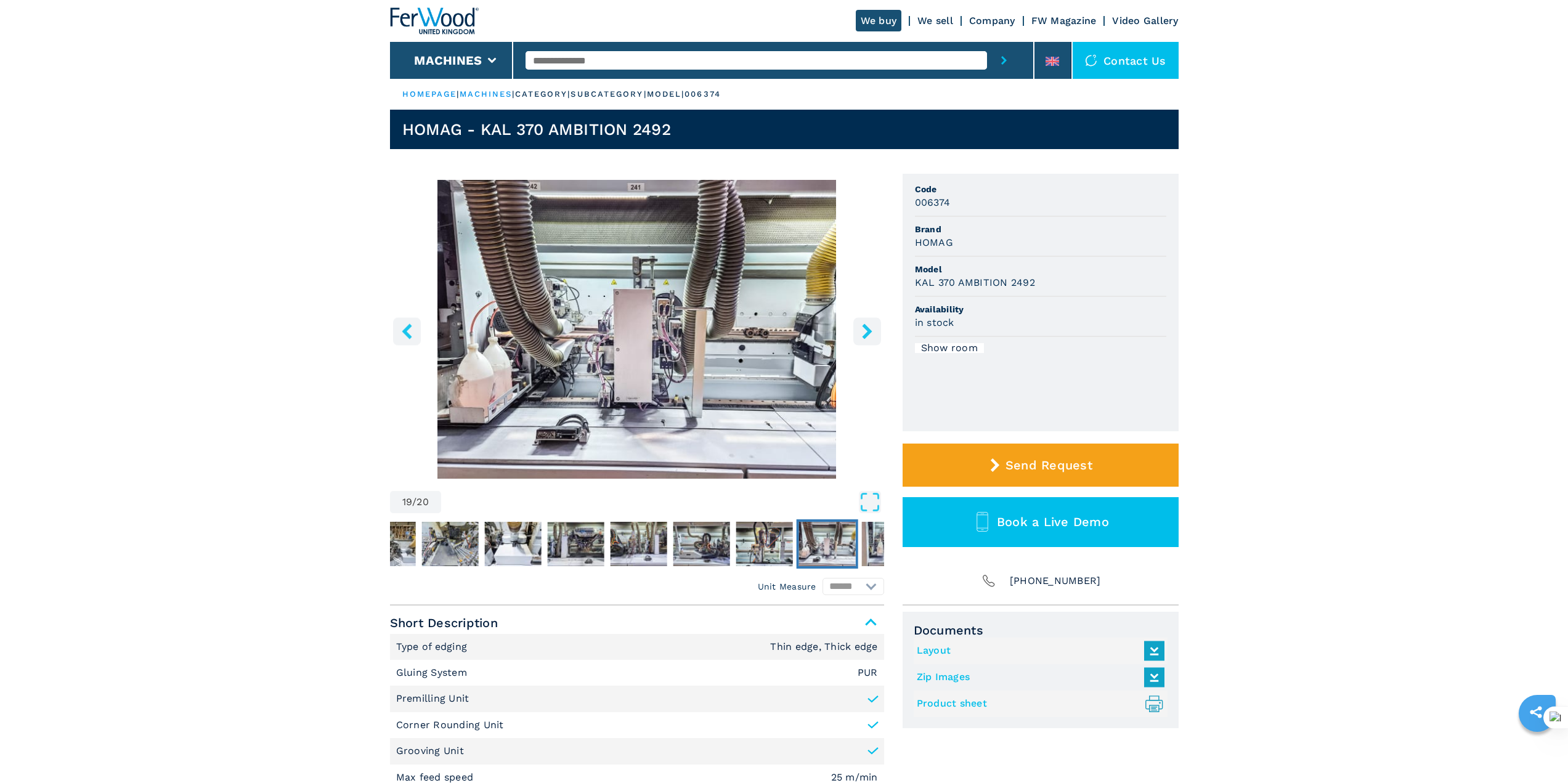
click at [863, 327] on icon "right-button" at bounding box center [868, 332] width 16 height 16
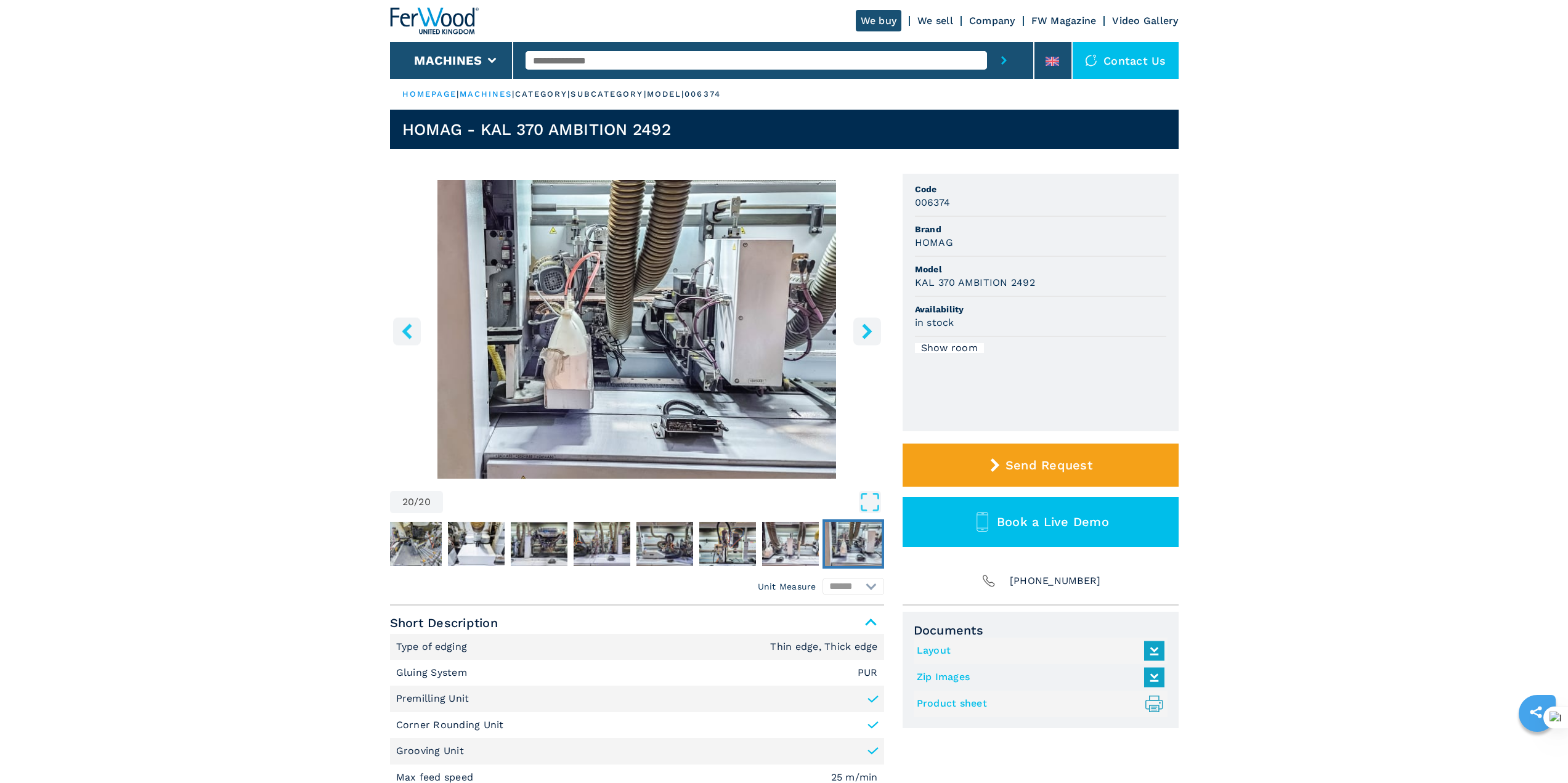
click at [863, 327] on icon "right-button" at bounding box center [868, 332] width 16 height 16
click at [868, 321] on button "right-button" at bounding box center [867, 331] width 28 height 28
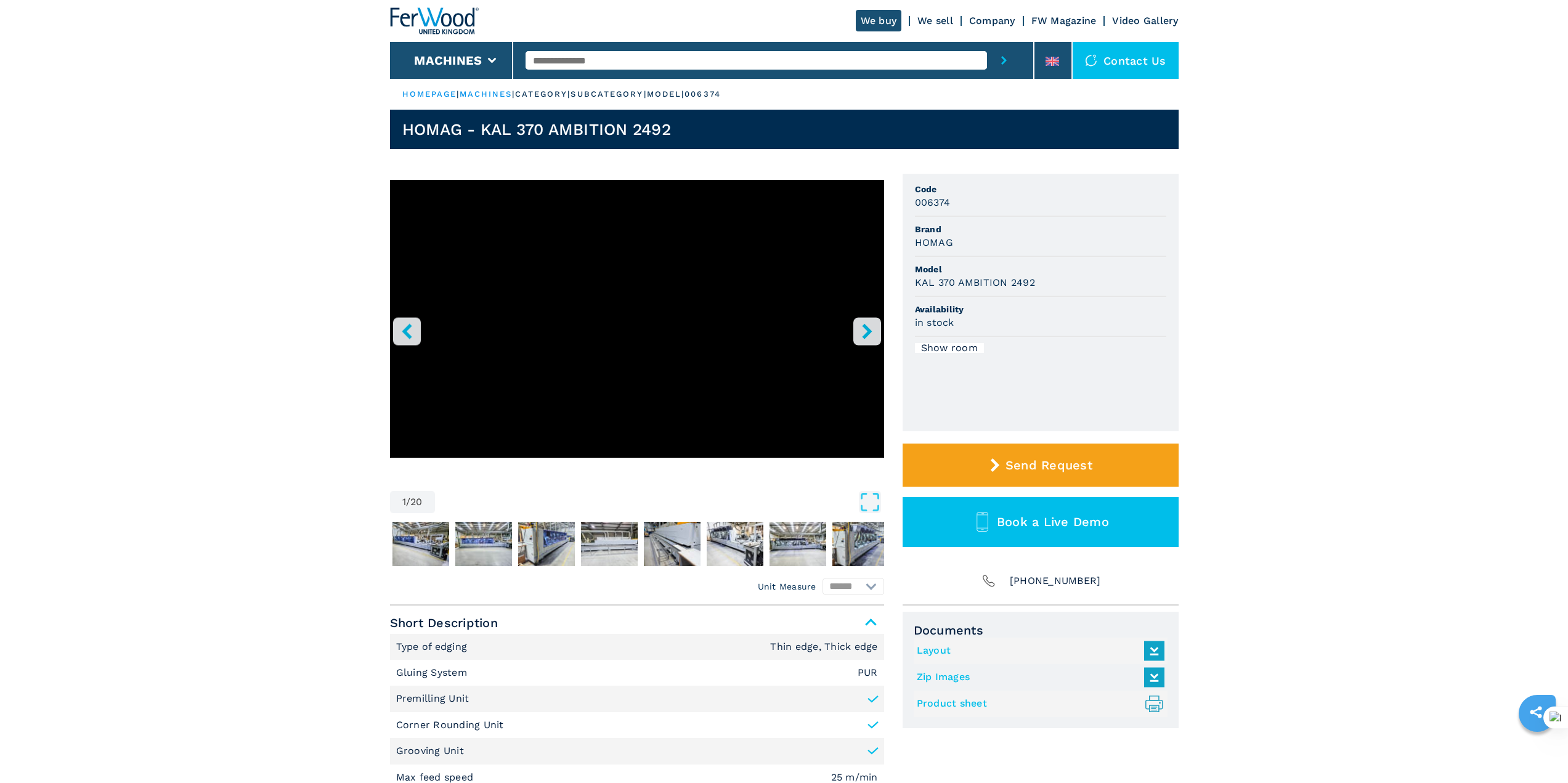
click at [868, 321] on button "right-button" at bounding box center [867, 331] width 28 height 28
